Goal: Task Accomplishment & Management: Manage account settings

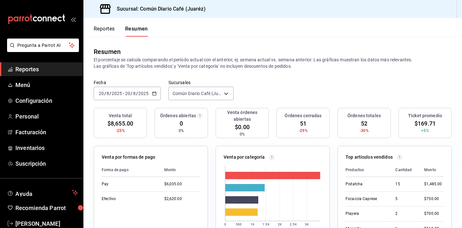
click at [42, 67] on span "Reportes" at bounding box center [46, 69] width 63 height 9
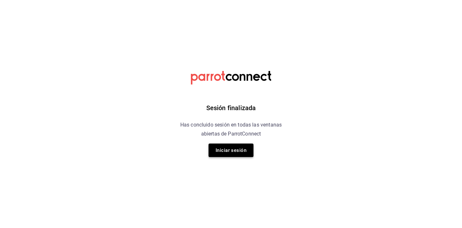
click at [218, 154] on button "Iniciar sesión" at bounding box center [231, 150] width 45 height 13
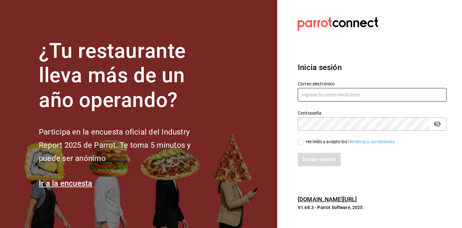
type input "comunnnnnnnn@gmail.com"
click at [305, 142] on span "He leído y acepto los Términos y condiciones." at bounding box center [350, 141] width 92 height 7
click at [304, 142] on input "He leído y acepto los Términos y condiciones." at bounding box center [301, 142] width 6 height 6
checkbox input "true"
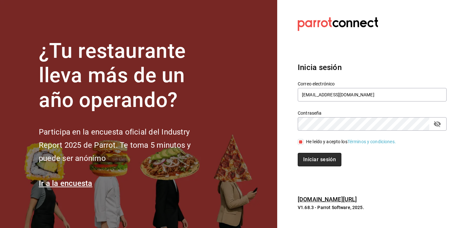
click at [314, 158] on button "Iniciar sesión" at bounding box center [320, 159] width 44 height 13
